Goal: Find specific page/section: Find specific page/section

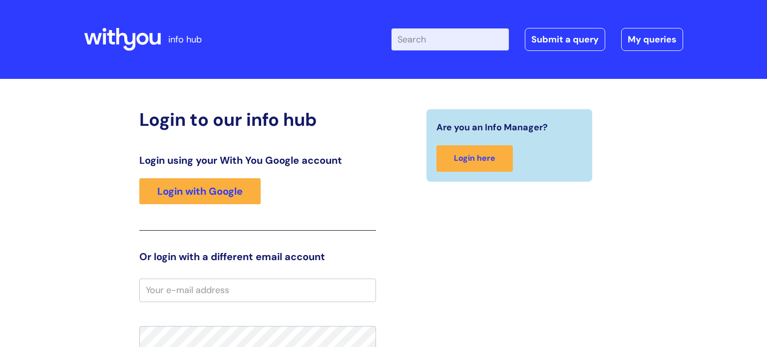
click at [169, 207] on div "Login using your With You Google account Login with Google" at bounding box center [257, 192] width 237 height 76
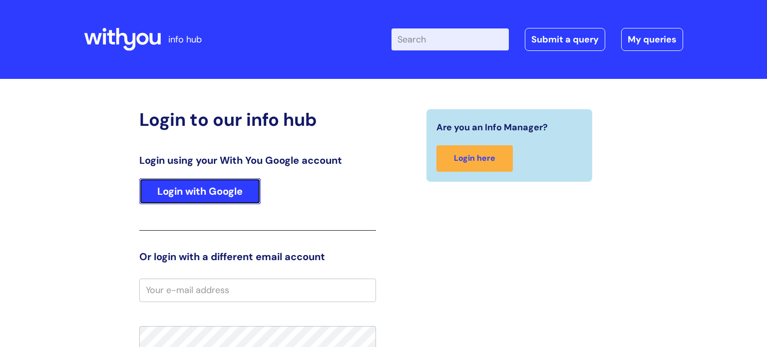
click at [206, 193] on link "Login with Google" at bounding box center [199, 191] width 121 height 26
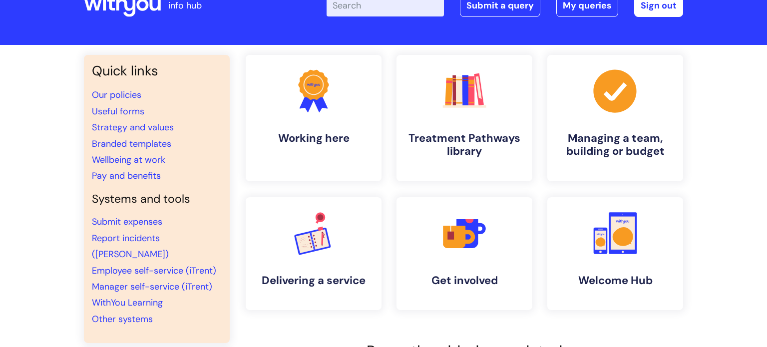
scroll to position [22, 0]
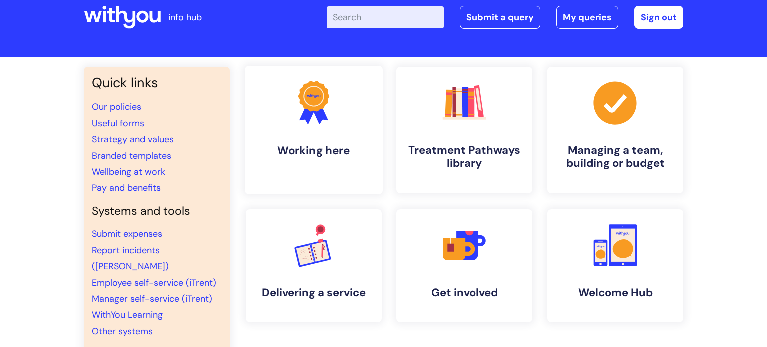
click at [323, 148] on h4 "Working here" at bounding box center [314, 150] width 122 height 13
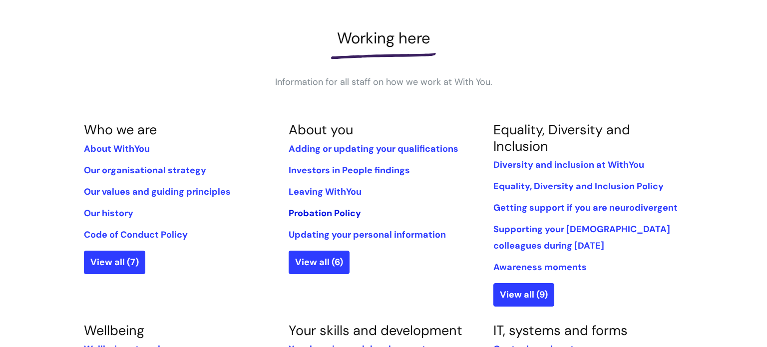
scroll to position [129, 0]
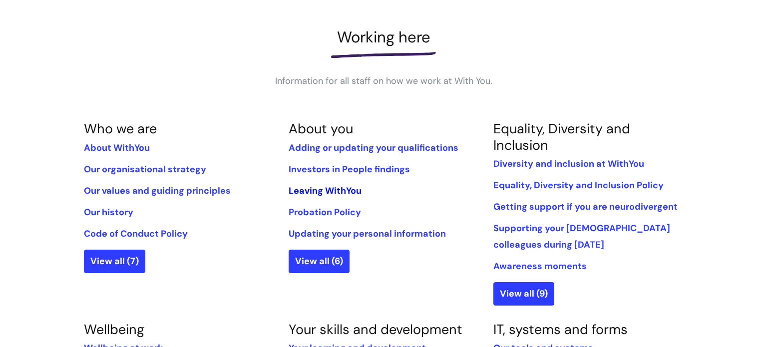
click at [347, 193] on link "Leaving WithYou" at bounding box center [325, 191] width 73 height 12
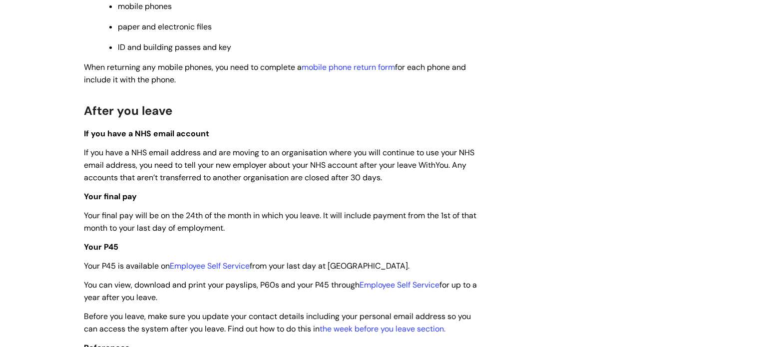
scroll to position [2278, 0]
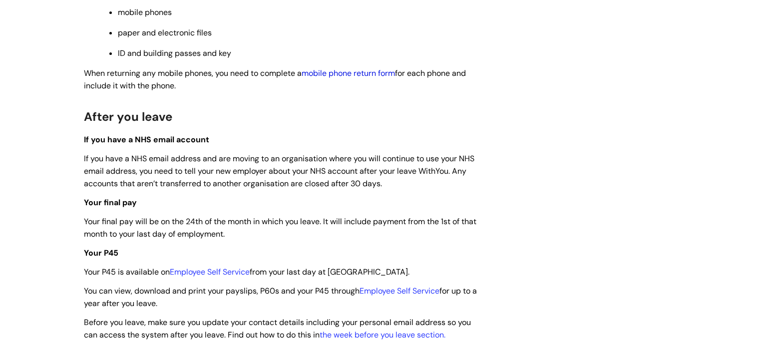
click at [375, 78] on link "mobile phone return form" at bounding box center [348, 73] width 93 height 10
